Goal: Information Seeking & Learning: Learn about a topic

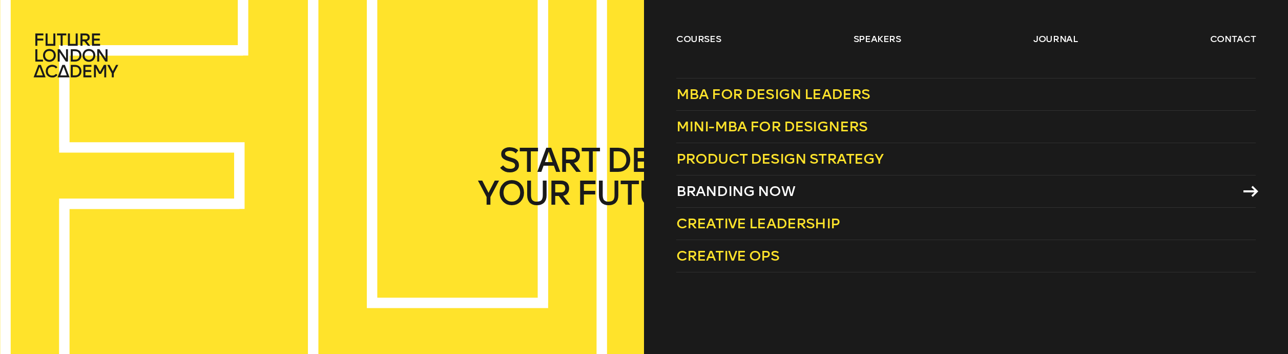
click at [864, 197] on link "Branding Now" at bounding box center [965, 191] width 579 height 32
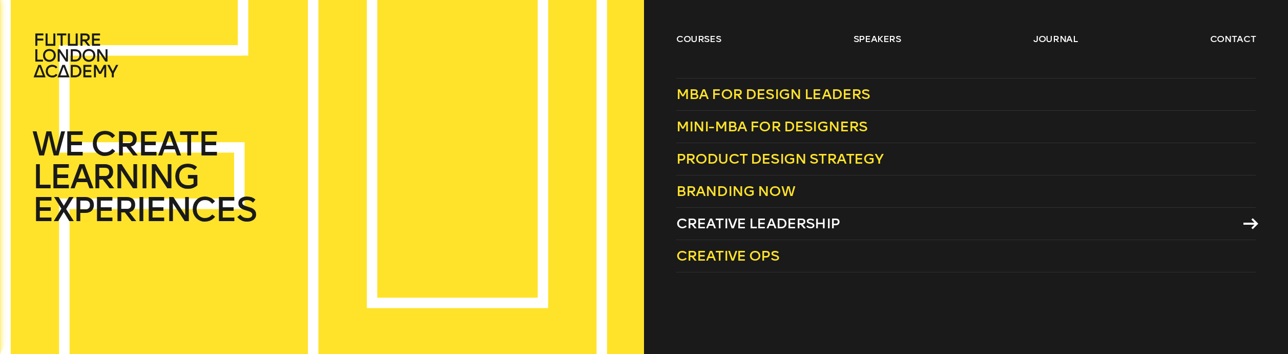
click at [796, 222] on span "Creative Leadership" at bounding box center [757, 223] width 163 height 17
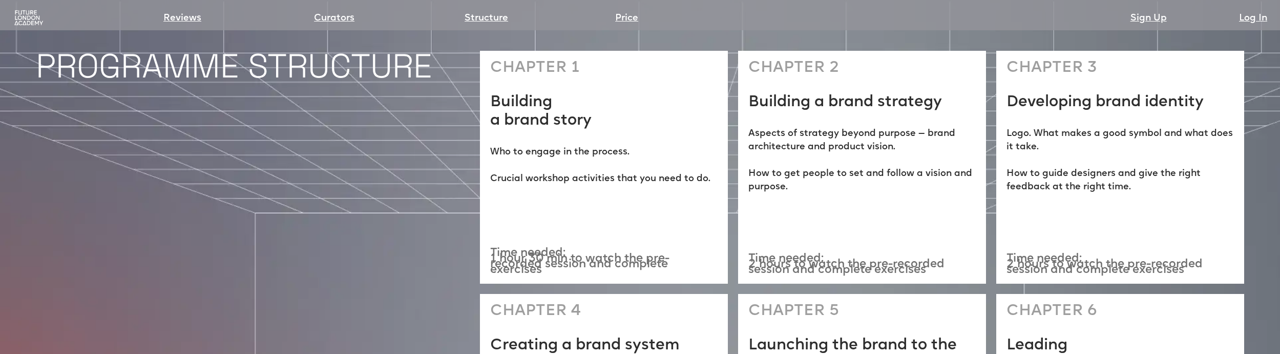
scroll to position [3447, 0]
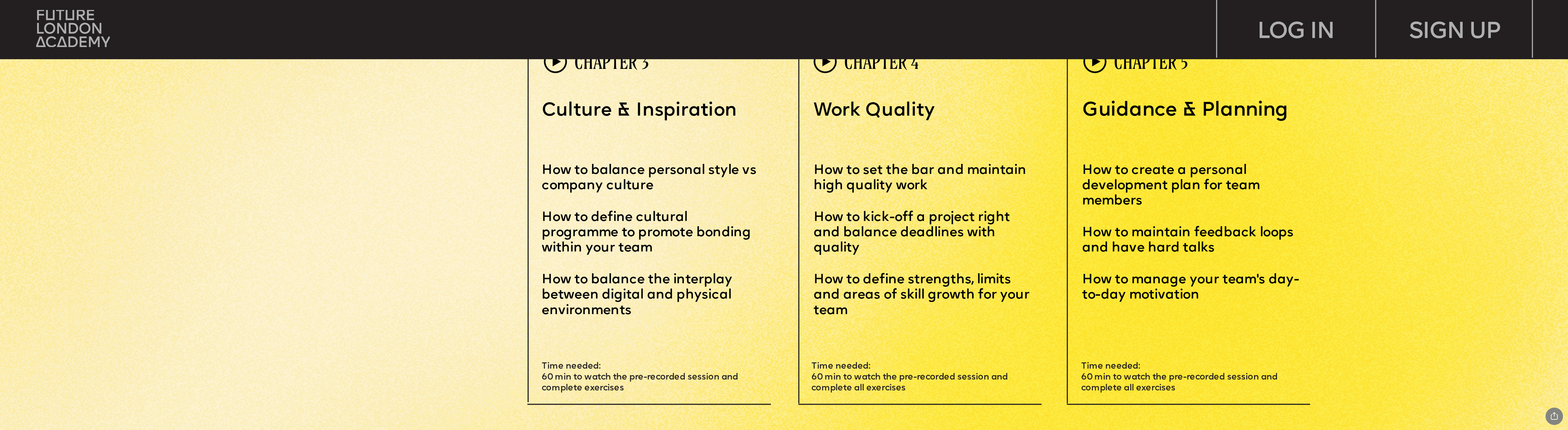
scroll to position [3719, 0]
